Goal: Transaction & Acquisition: Book appointment/travel/reservation

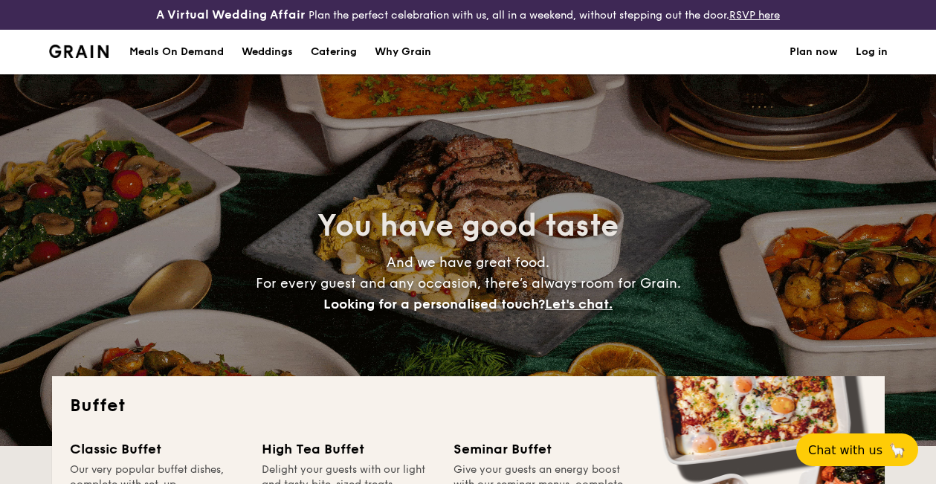
select select
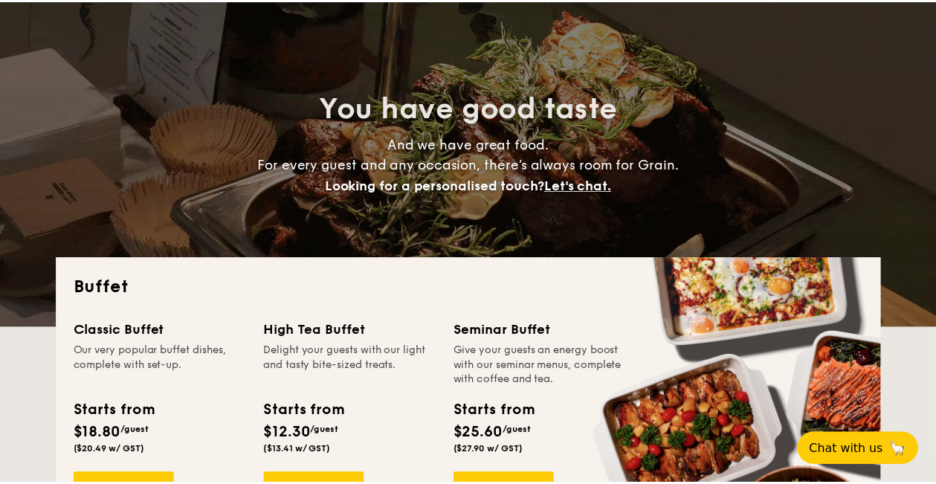
scroll to position [178, 0]
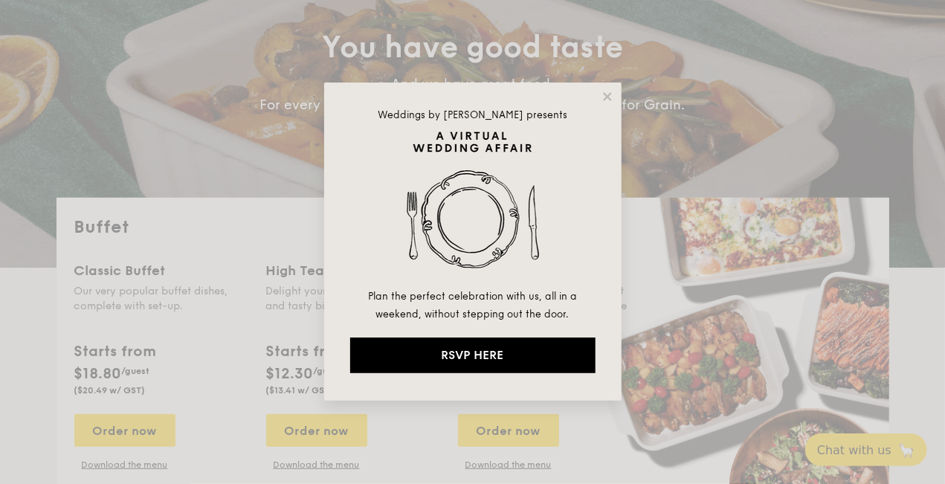
click at [599, 101] on div "Weddings by [PERSON_NAME] presents Plan the perfect celebration with us, all in…" at bounding box center [472, 242] width 297 height 318
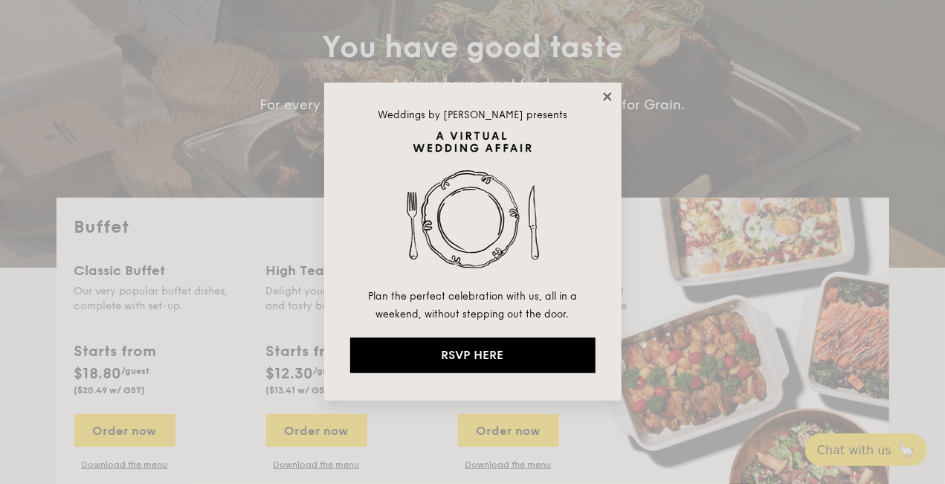
click at [605, 94] on icon at bounding box center [607, 96] width 8 height 8
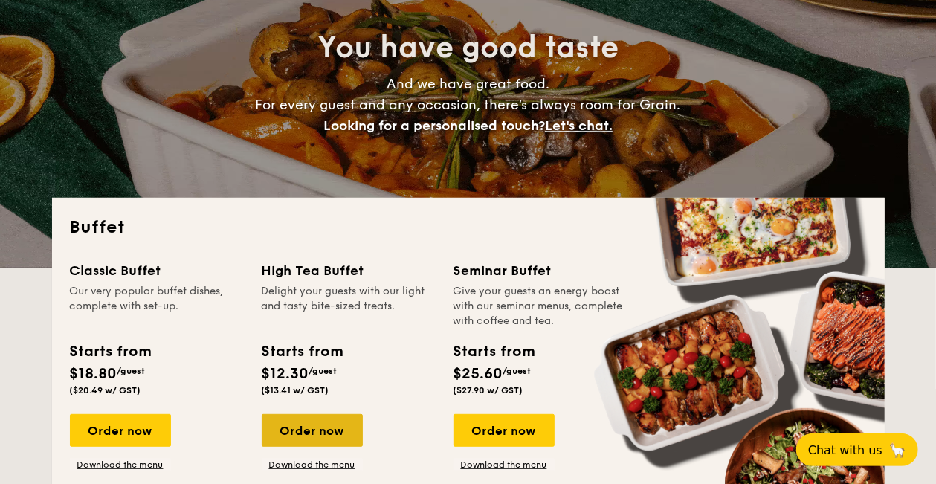
click at [311, 443] on div "Order now" at bounding box center [312, 430] width 101 height 33
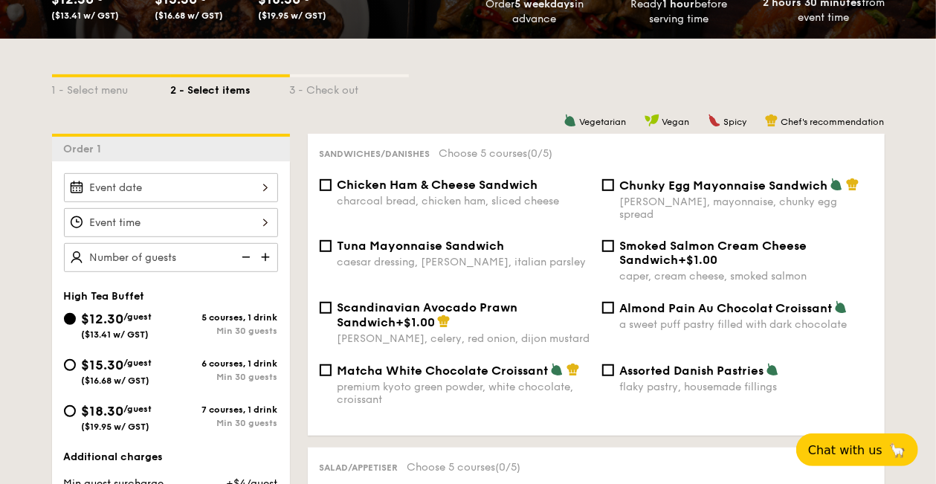
scroll to position [357, 0]
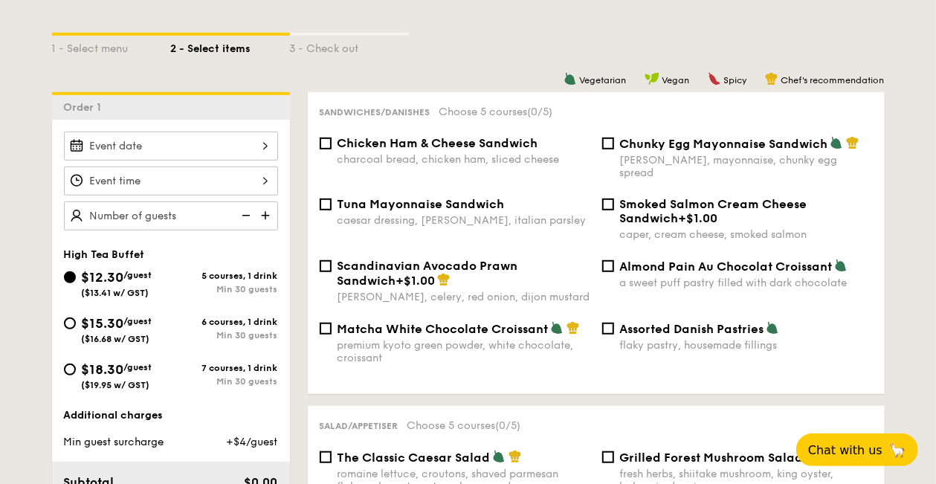
click at [262, 189] on div at bounding box center [171, 181] width 214 height 29
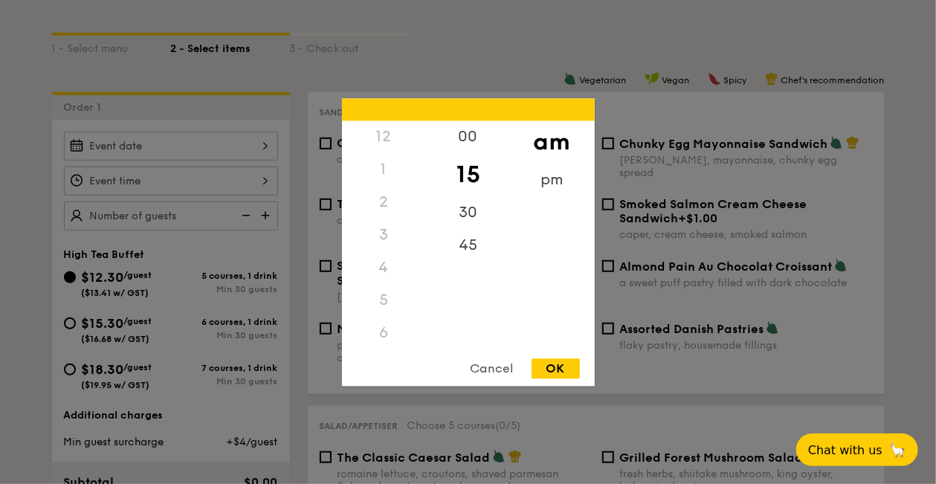
scroll to position [175, 0]
click at [385, 306] on div "10" at bounding box center [384, 293] width 84 height 43
click at [471, 219] on div "30" at bounding box center [468, 217] width 84 height 43
click at [562, 367] on div "OK" at bounding box center [556, 368] width 48 height 20
type input "10:30AM"
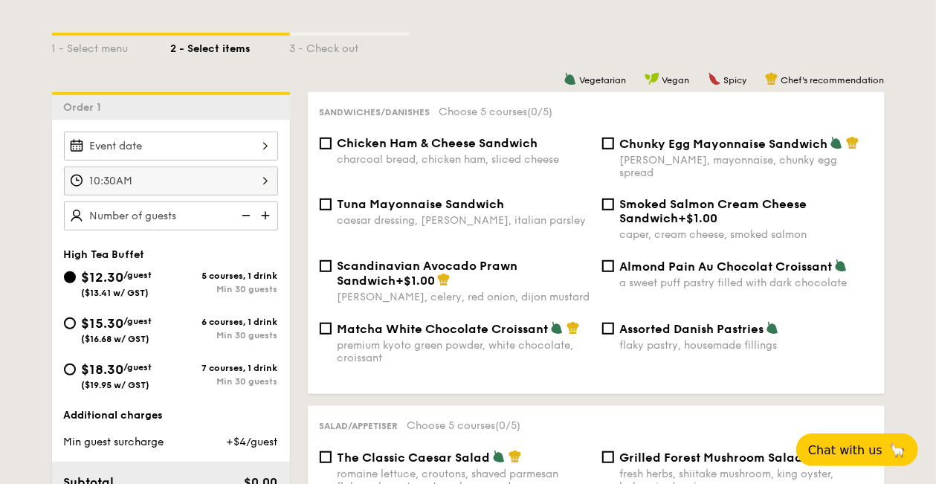
click at [259, 158] on div at bounding box center [171, 146] width 214 height 29
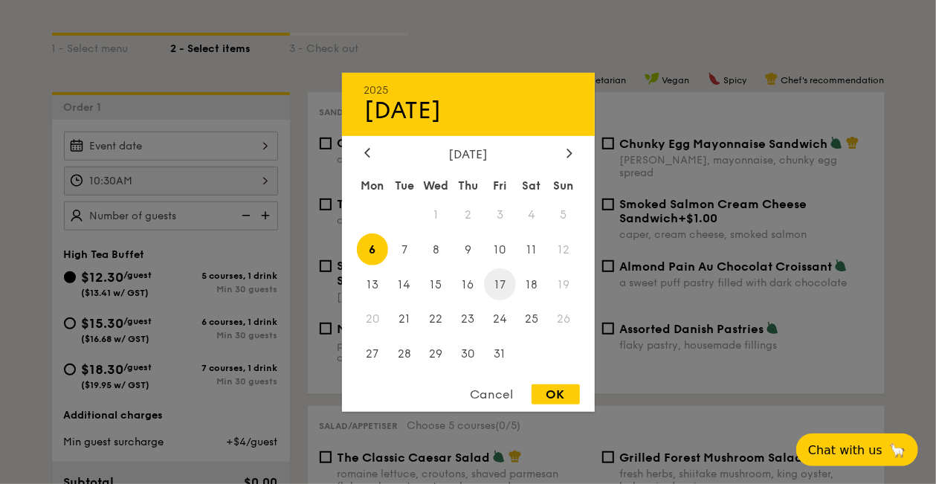
click at [492, 289] on span "17" at bounding box center [500, 284] width 32 height 32
click at [565, 394] on div "OK" at bounding box center [556, 394] width 48 height 20
type input "[DATE]"
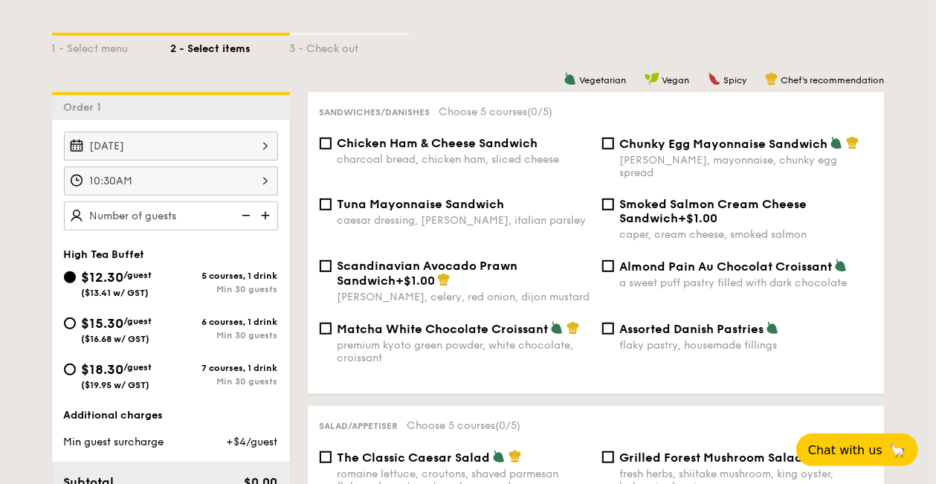
click at [265, 228] on img at bounding box center [267, 216] width 22 height 28
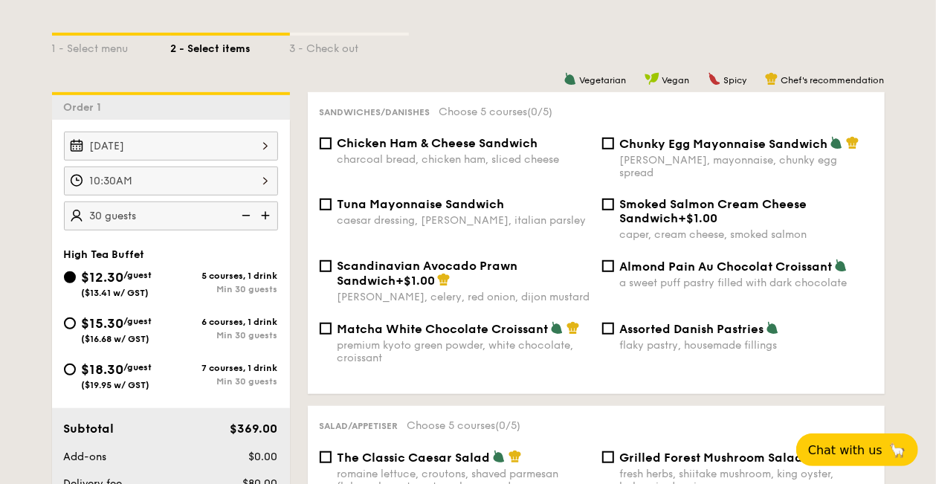
click at [265, 228] on img at bounding box center [267, 216] width 22 height 28
click at [242, 230] on img at bounding box center [244, 216] width 22 height 28
type input "30 guests"
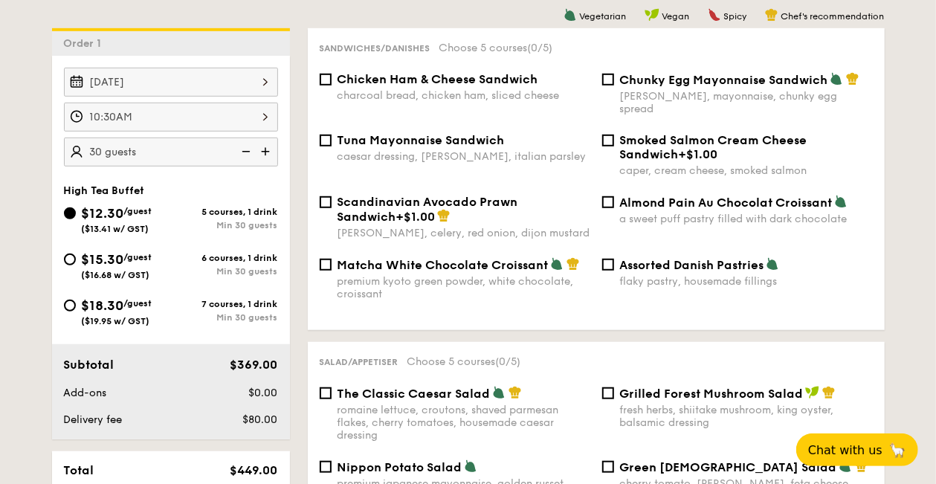
scroll to position [476, 0]
